Goal: Obtain resource: Obtain resource

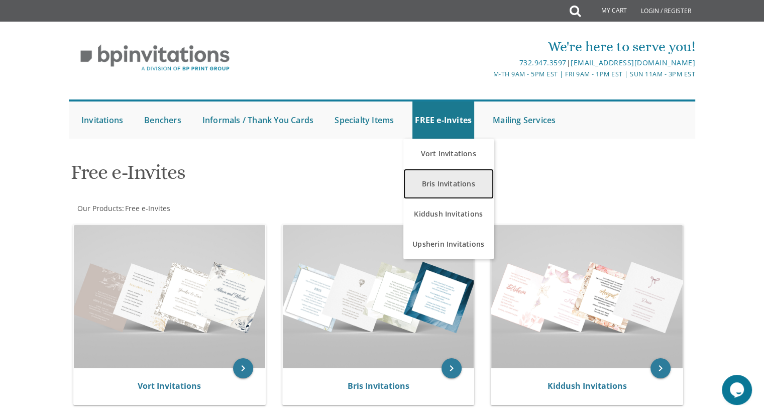
click at [462, 182] on link "Bris Invitations" at bounding box center [449, 184] width 90 height 30
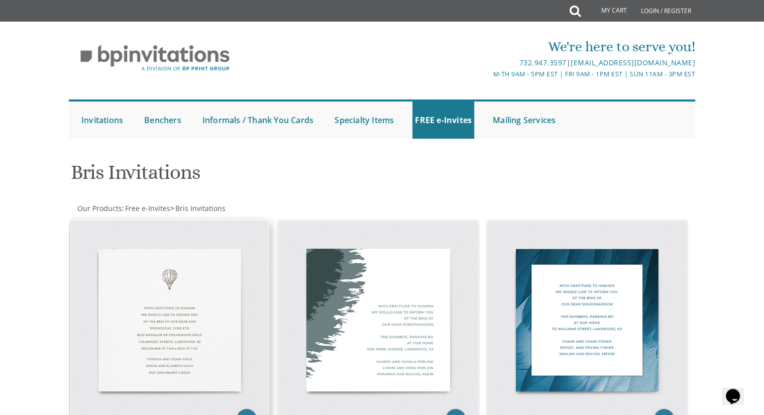
click at [198, 274] on img at bounding box center [169, 320] width 199 height 199
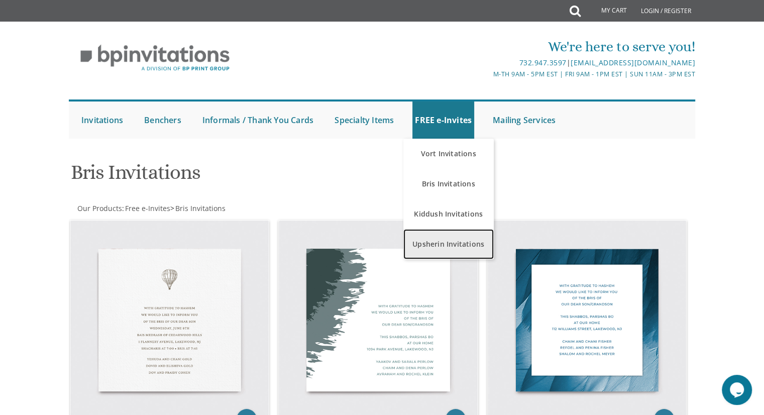
click at [446, 242] on link "Upsherin Invitations" at bounding box center [449, 244] width 90 height 30
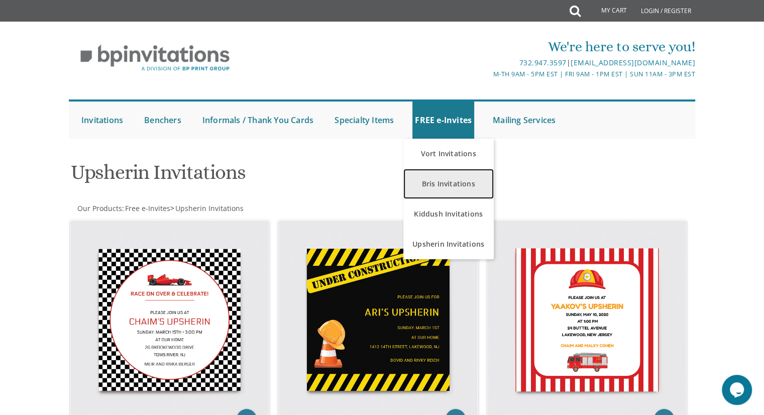
click at [448, 191] on link "Bris Invitations" at bounding box center [449, 184] width 90 height 30
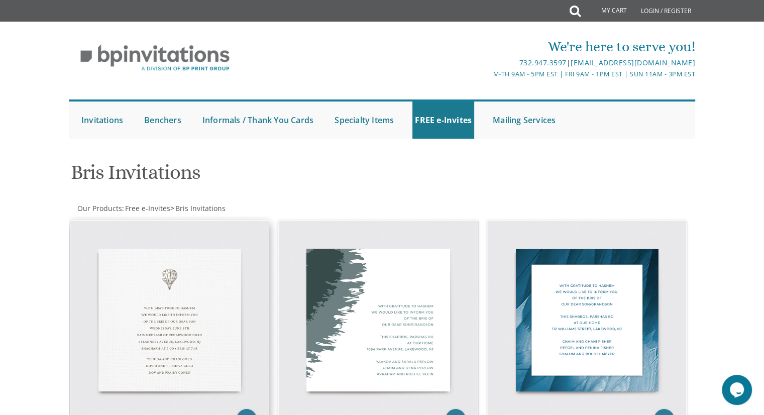
click at [195, 290] on img at bounding box center [169, 320] width 199 height 199
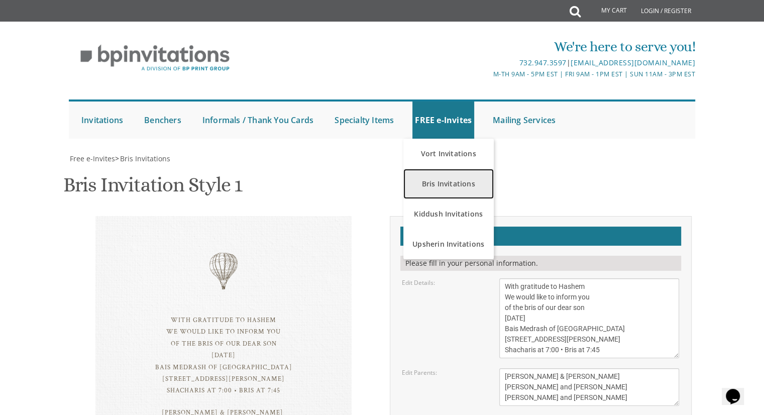
click at [449, 169] on link "Bris Invitations" at bounding box center [449, 184] width 90 height 30
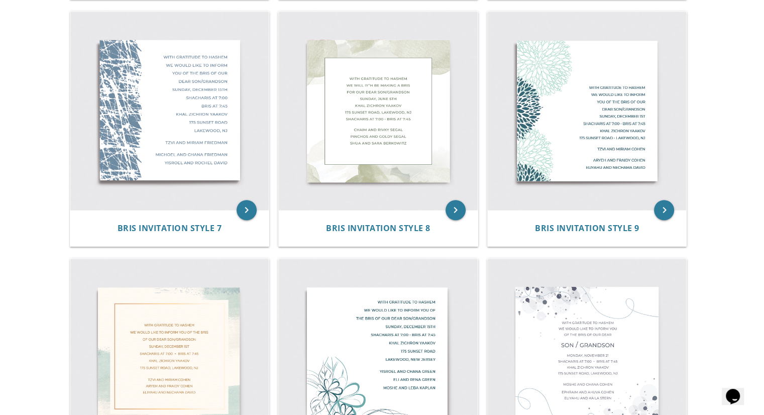
scroll to position [503, 0]
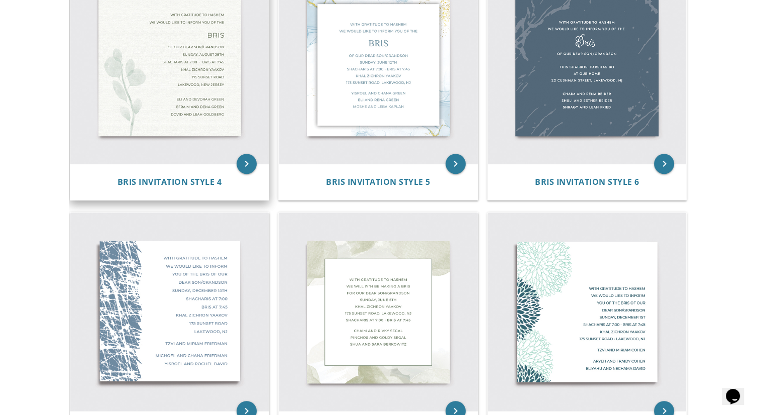
click at [159, 83] on img at bounding box center [169, 64] width 199 height 199
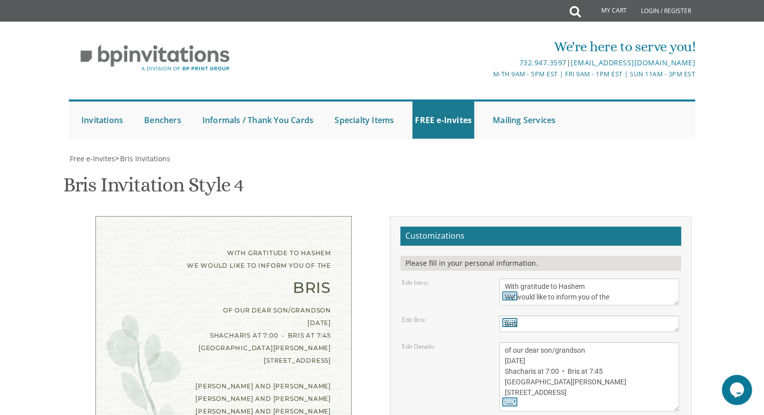
scroll to position [101, 0]
click at [510, 342] on textarea "of our dear son/grandson Sunday, August 28th Shacharis at 7:00 • Bris at 7:45 K…" at bounding box center [590, 376] width 180 height 69
click at [537, 342] on textarea "of our dear son/grandson Sunday, August 28th Shacharis at 7:00 • Bris at 7:45 K…" at bounding box center [590, 376] width 180 height 69
click at [537, 342] on textarea "of our dear son/grandson [DATE] Shacharis at 7:00 • Bris at 7:45 [GEOGRAPHIC_DA…" at bounding box center [590, 376] width 180 height 69
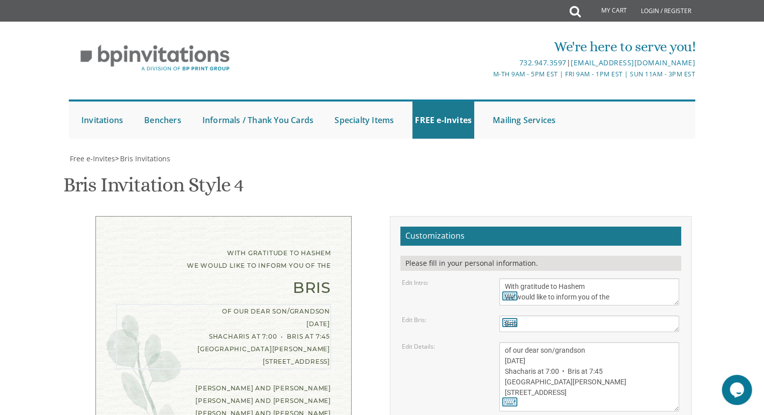
drag, startPoint x: 563, startPoint y: 259, endPoint x: 555, endPoint y: 260, distance: 8.1
click at [555, 342] on textarea "of our dear son/grandson [DATE] Shacharis at 7:00 • Bris at 7:45 [GEOGRAPHIC_DA…" at bounding box center [590, 376] width 180 height 69
click at [544, 342] on textarea "of our dear son/grandson Sunday, August 28th Shacharis at 7:00 • Bris at 7:45 K…" at bounding box center [590, 376] width 180 height 69
click at [556, 342] on textarea "of our dear son/grandson Sunday, August 28th Shacharis at 7:00 • Bris at 7:45 K…" at bounding box center [590, 376] width 180 height 69
click at [589, 342] on textarea "of our dear son/grandson Sunday, August 28th Shacharis at 7:00 • Bris at 7:45 K…" at bounding box center [590, 376] width 180 height 69
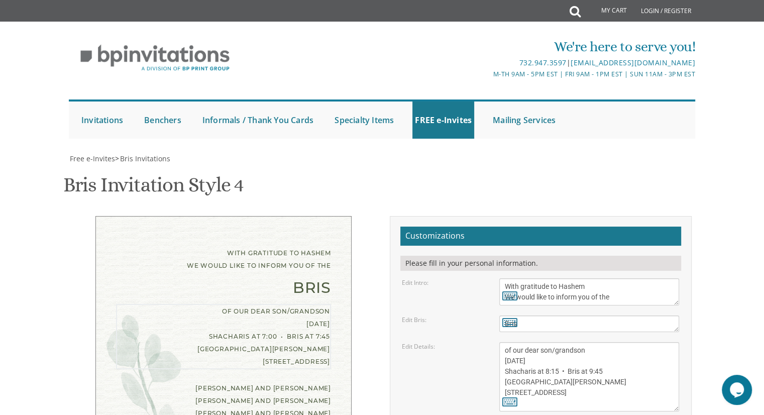
drag, startPoint x: 516, startPoint y: 292, endPoint x: 506, endPoint y: 290, distance: 10.7
click at [506, 342] on textarea "of our dear son/grandson Sunday, August 28th Shacharis at 7:00 • Bris at 7:45 K…" at bounding box center [590, 376] width 180 height 69
click at [528, 342] on textarea "of our dear son/grandson Sunday, August 28th Shacharis at 7:00 • Bris at 7:45 K…" at bounding box center [590, 376] width 180 height 69
click at [538, 342] on textarea "of our dear son/grandson Sunday, August 28th Shacharis at 7:00 • Bris at 7:45 K…" at bounding box center [590, 376] width 180 height 69
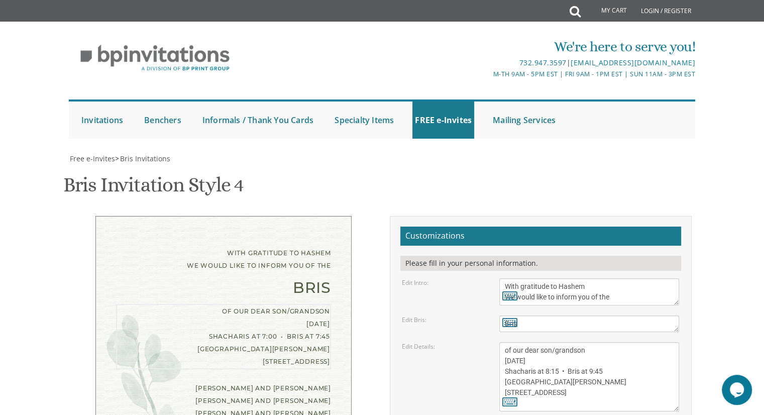
click at [538, 342] on textarea "of our dear son/grandson Sunday, August 28th Shacharis at 7:00 • Bris at 7:45 K…" at bounding box center [590, 376] width 180 height 69
drag, startPoint x: 567, startPoint y: 280, endPoint x: 507, endPoint y: 278, distance: 60.3
click at [507, 342] on textarea "of our dear son/grandson Sunday, August 28th Shacharis at 7:00 • Bris at 7:45 K…" at bounding box center [590, 376] width 180 height 69
type textarea "of our dear son/grandson Friday, October 10th Shacharis at 8:15 • Bris at 9:45 …"
drag, startPoint x: 573, startPoint y: 330, endPoint x: 505, endPoint y: 328, distance: 68.4
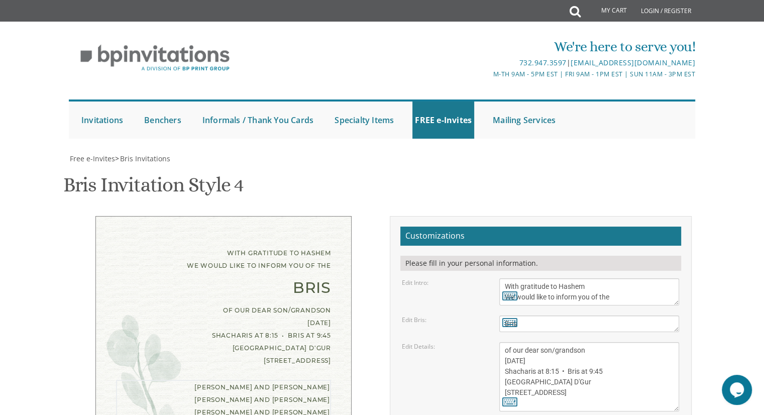
drag, startPoint x: 576, startPoint y: 340, endPoint x: 504, endPoint y: 335, distance: 73.0
drag, startPoint x: 587, startPoint y: 352, endPoint x: 498, endPoint y: 351, distance: 89.0
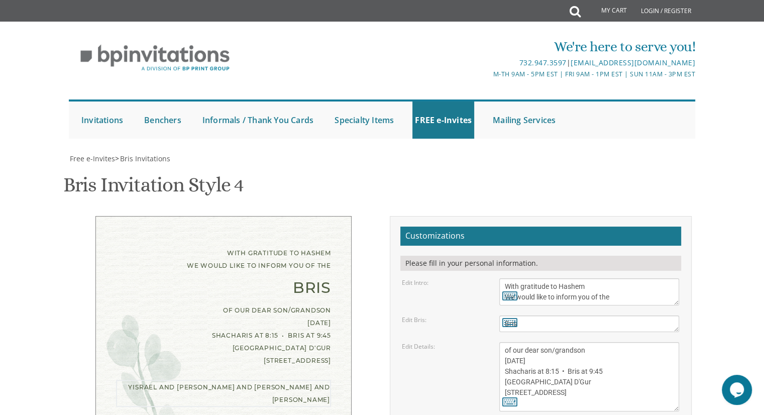
drag, startPoint x: 555, startPoint y: 350, endPoint x: 500, endPoint y: 354, distance: 55.4
drag, startPoint x: 602, startPoint y: 340, endPoint x: 505, endPoint y: 334, distance: 97.7
paste textarea "Shiffy Wajsbaum"
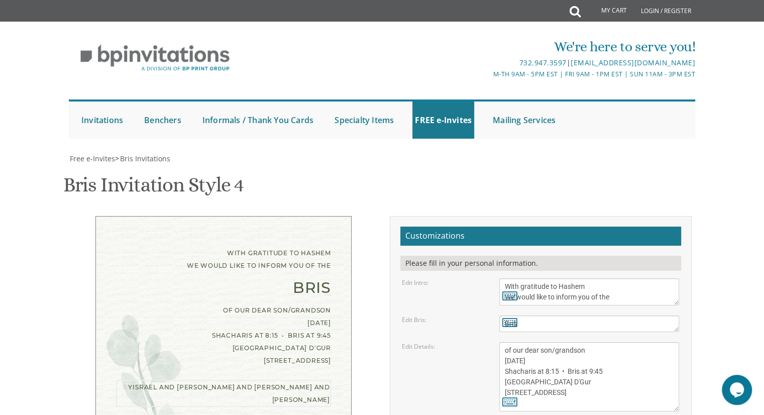
drag, startPoint x: 555, startPoint y: 352, endPoint x: 499, endPoint y: 350, distance: 56.8
type textarea "Yisrael and Sari Mordowitz Shiffy Wajsbaum Nesanel and Chaya Mordowitz"
click at [505, 395] on icon at bounding box center [510, 402] width 15 height 14
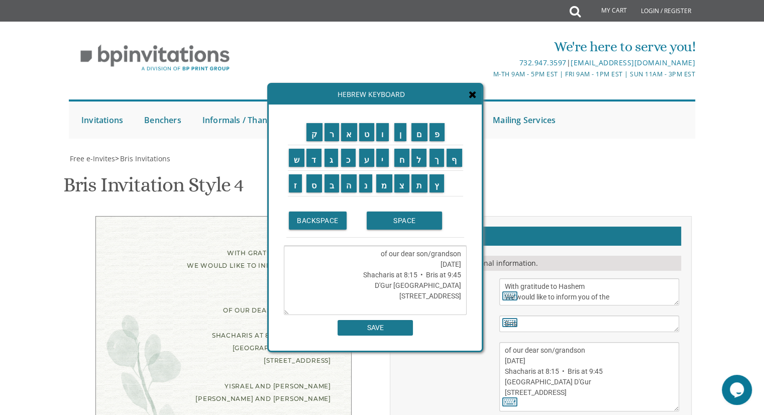
drag, startPoint x: 422, startPoint y: 263, endPoint x: 460, endPoint y: 264, distance: 38.7
click at [460, 264] on textarea "of our dear son/grandson Friday, October 10th Shacharis at 8:15 • Bris at 9:45 …" at bounding box center [375, 280] width 183 height 69
click at [382, 155] on input "י" at bounding box center [382, 158] width 13 height 18
click at [400, 160] on input "ח" at bounding box center [403, 158] width 16 height 18
click at [386, 224] on input "SPACE" at bounding box center [404, 221] width 75 height 18
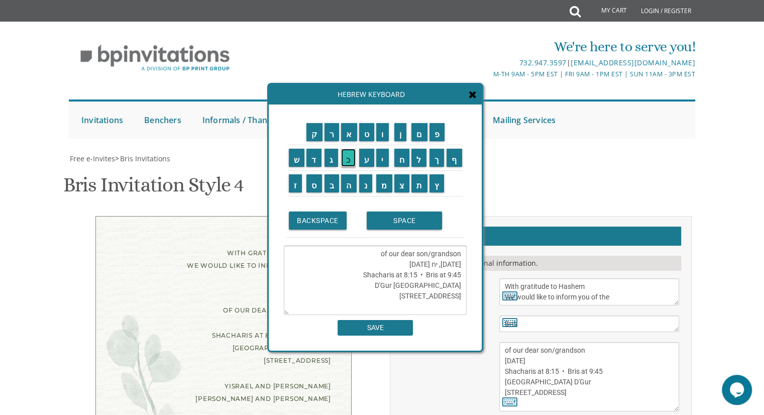
drag, startPoint x: 350, startPoint y: 162, endPoint x: 343, endPoint y: 166, distance: 8.1
click at [349, 162] on input "כ" at bounding box center [348, 158] width 15 height 18
click at [310, 182] on input "ס" at bounding box center [315, 183] width 16 height 18
click at [424, 161] on input "ל" at bounding box center [419, 158] width 15 height 18
click at [333, 181] on input "ב" at bounding box center [332, 183] width 15 height 18
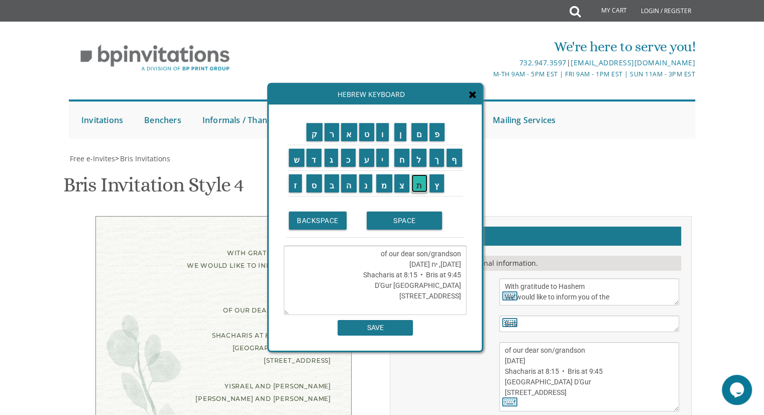
click at [422, 179] on input "ת" at bounding box center [420, 183] width 16 height 18
click at [289, 160] on input "ש" at bounding box center [297, 158] width 16 height 18
click at [327, 136] on input "ר" at bounding box center [332, 132] width 15 height 18
click at [386, 155] on input "י" at bounding box center [382, 158] width 13 height 18
click at [441, 264] on textarea "of our dear son/grandson Friday, יח תשרי Shacharis at 8:15 • Bris at 9:45 Bais …" at bounding box center [375, 280] width 183 height 69
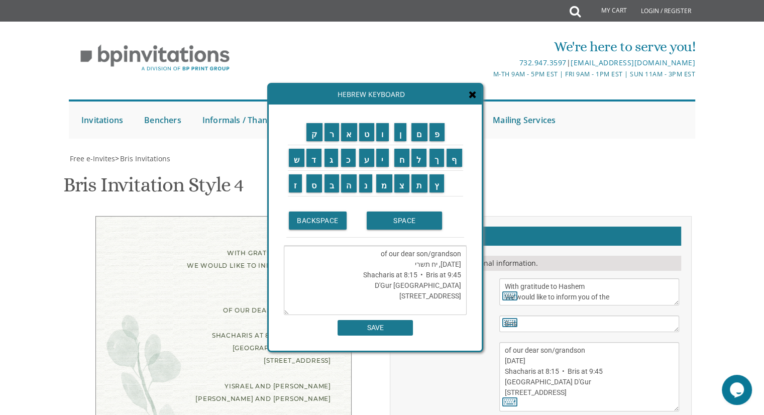
drag, startPoint x: 461, startPoint y: 264, endPoint x: 442, endPoint y: 262, distance: 19.2
click at [442, 262] on textarea "of our dear son/grandson Friday, יח תשרי Shacharis at 8:15 • Bris at 9:45 Bais …" at bounding box center [375, 280] width 183 height 69
click at [428, 265] on textarea "of our dear son/grandson יח תשרי Shacharis at 8:15 • Bris at 9:45 Bais Hachasid…" at bounding box center [375, 280] width 183 height 69
type textarea "of our dear son/grandson יח תשרי Shacharis at 8:15 • Bris at 9:45 Bais Hachasid…"
click at [392, 329] on input "SAVE" at bounding box center [375, 328] width 75 height 16
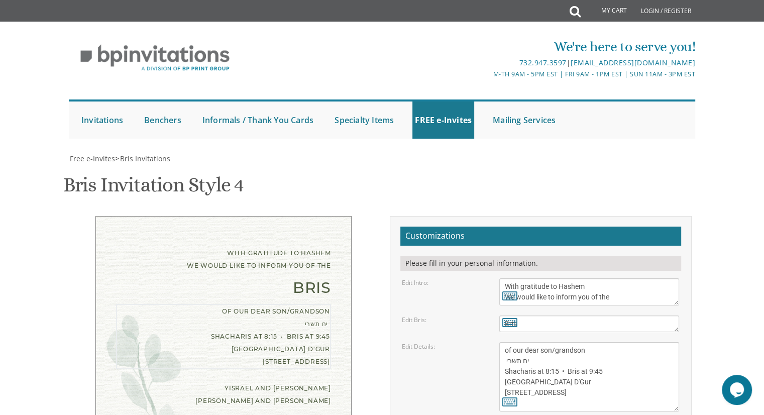
drag, startPoint x: 507, startPoint y: 260, endPoint x: 507, endPoint y: 274, distance: 14.1
click at [507, 342] on textarea "of our dear son/grandson Sunday, August 28th Shacharis at 7:00 • Bris at 7:45 K…" at bounding box center [590, 376] width 180 height 69
drag, startPoint x: 555, startPoint y: 261, endPoint x: 529, endPoint y: 258, distance: 26.3
click at [529, 342] on textarea "of our dear son/grandson Sunday, August 28th Shacharis at 7:00 • Bris at 7:45 K…" at bounding box center [590, 376] width 180 height 69
click at [506, 342] on textarea "of our dear son/grandson Sunday, August 28th Shacharis at 7:00 • Bris at 7:45 K…" at bounding box center [590, 376] width 180 height 69
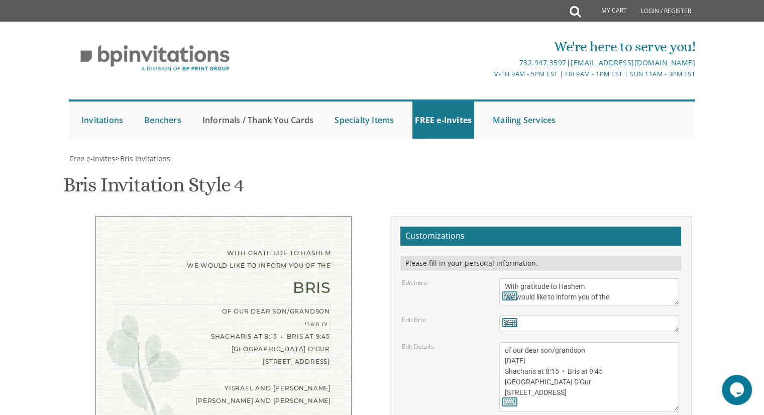
type textarea "of our dear son/grandson Friday, October 10th Shacharis at 8:15 • Bris at 9:45 …"
drag, startPoint x: 494, startPoint y: 335, endPoint x: 473, endPoint y: 57, distance: 278.7
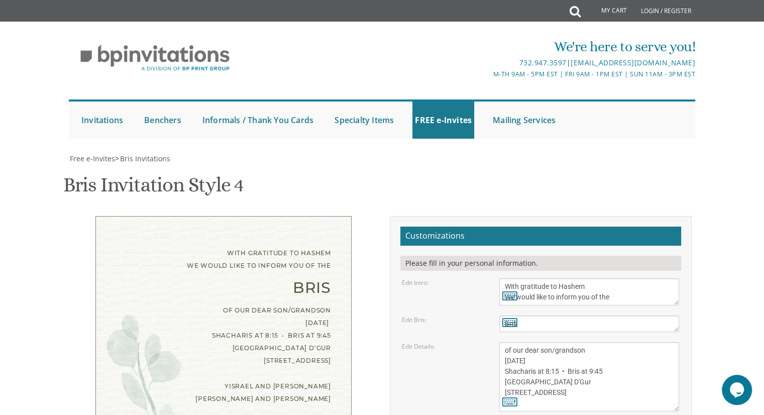
type input "wjsari@gmail.com"
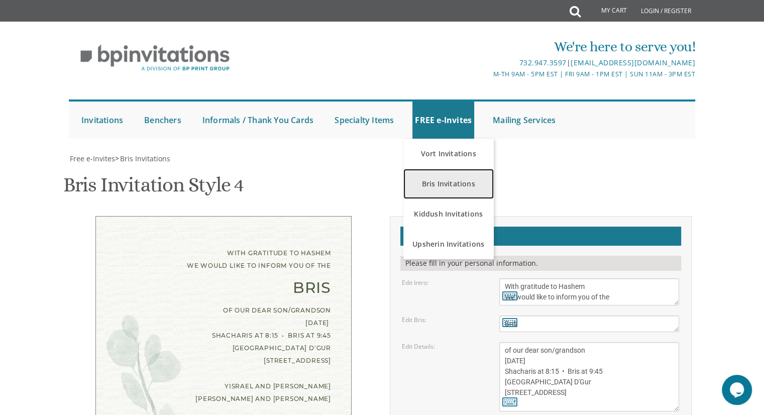
click at [433, 169] on link "Bris Invitations" at bounding box center [449, 184] width 90 height 30
click at [429, 169] on link "Bris Invitations" at bounding box center [449, 184] width 90 height 30
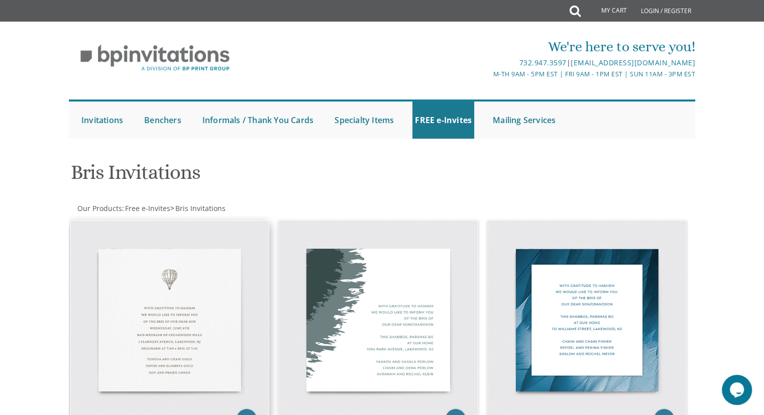
click at [173, 301] on img at bounding box center [169, 320] width 199 height 199
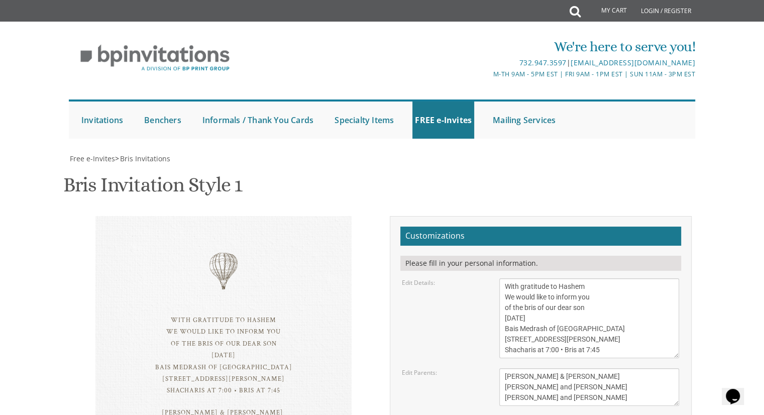
scroll to position [101, 0]
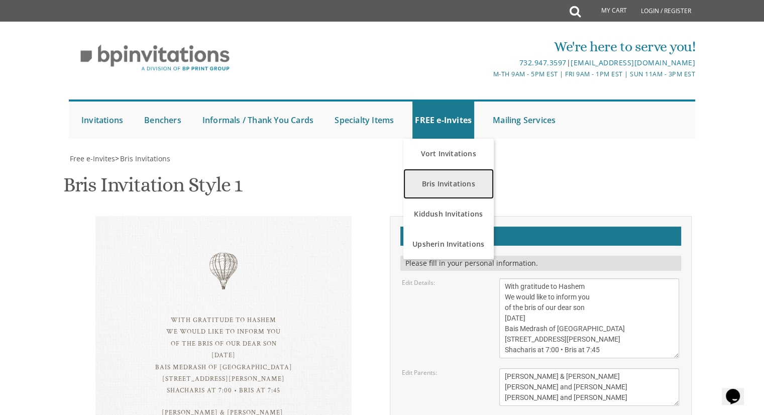
click at [442, 169] on link "Bris Invitations" at bounding box center [449, 184] width 90 height 30
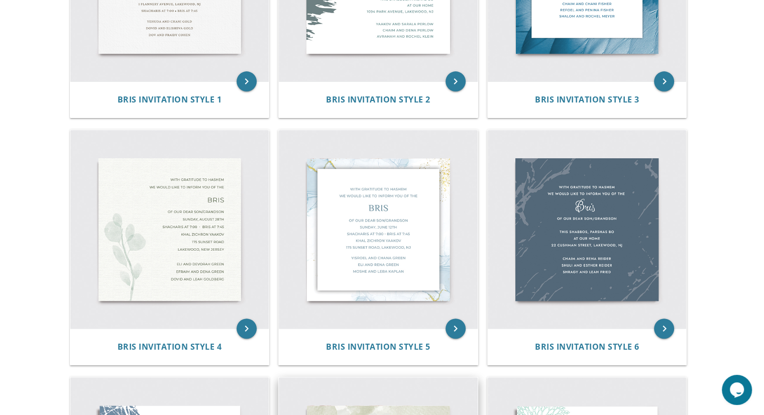
scroll to position [503, 0]
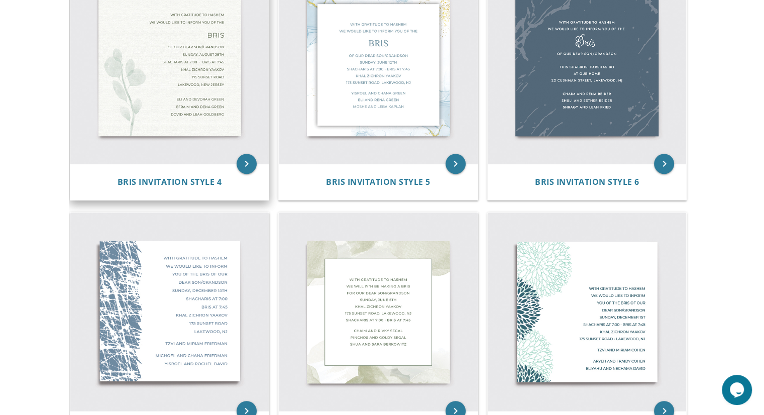
click at [112, 32] on img at bounding box center [169, 64] width 199 height 199
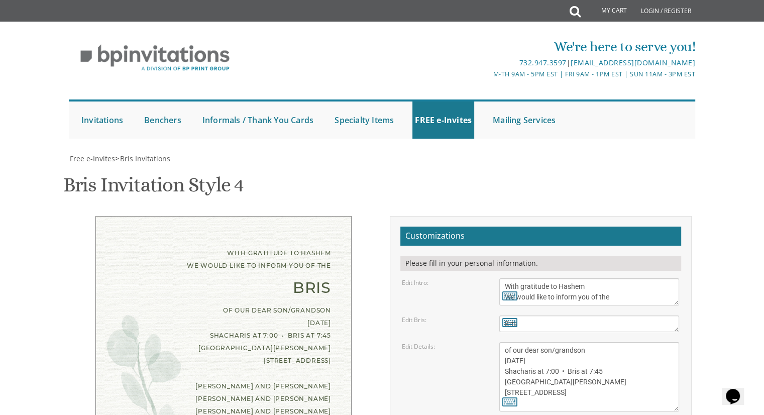
scroll to position [101, 0]
click at [513, 342] on textarea "of our dear son/grandson [DATE] Shacharis at 7:00 • Bris at 7:45 [GEOGRAPHIC_DA…" at bounding box center [590, 376] width 180 height 69
click at [540, 342] on textarea "of our dear son/grandson [DATE] Shacharis at 7:00 • Bris at 7:45 [GEOGRAPHIC_DA…" at bounding box center [590, 376] width 180 height 69
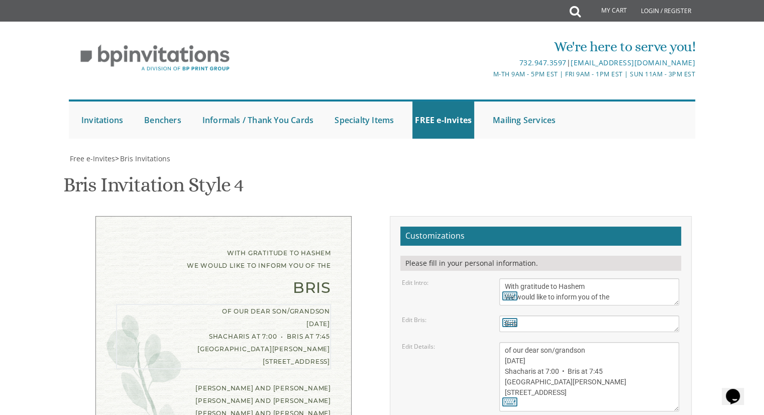
click at [545, 342] on textarea "of our dear son/grandson Sunday, August 28th Shacharis at 7:00 • Bris at 7:45 K…" at bounding box center [590, 376] width 180 height 69
type textarea "of our dear son/grandson Friday, October 10th Shacharis at 8:00 • Bris at 7:45 …"
